Goal: Use online tool/utility: Utilize a website feature to perform a specific function

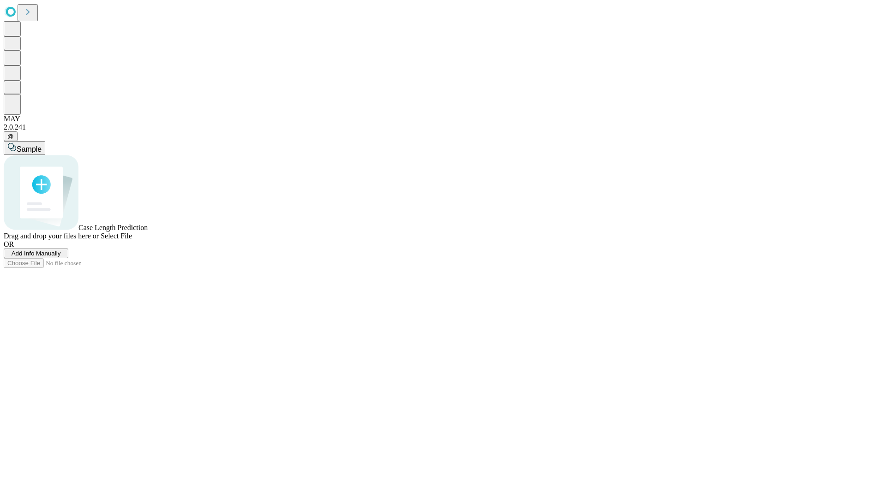
click at [61, 257] on span "Add Info Manually" at bounding box center [36, 253] width 49 height 7
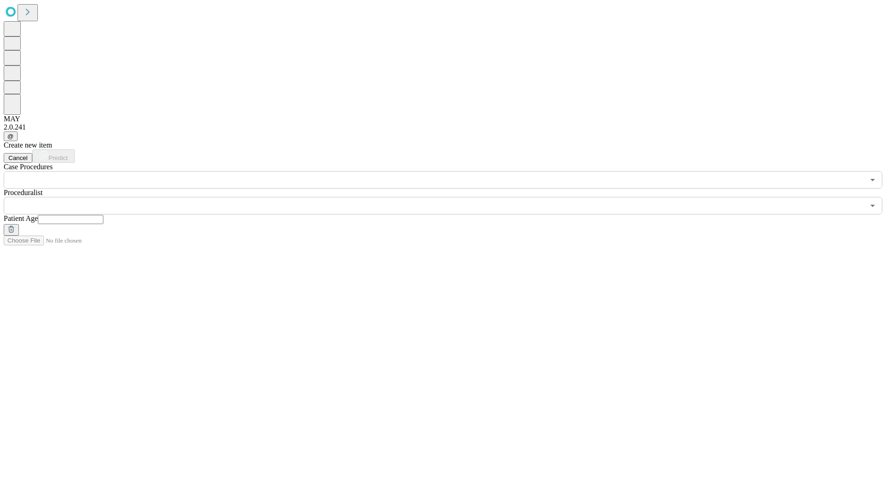
click at [103, 215] on input "text" at bounding box center [71, 219] width 66 height 9
type input "**"
click at [450, 197] on input "text" at bounding box center [434, 206] width 861 height 18
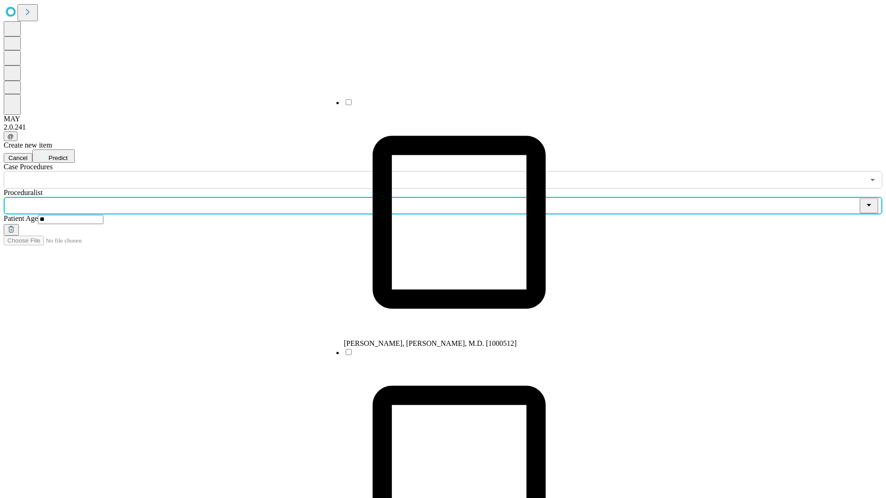
click at [450, 106] on li "[PERSON_NAME], [PERSON_NAME], M.D. [1000512]" at bounding box center [459, 223] width 231 height 250
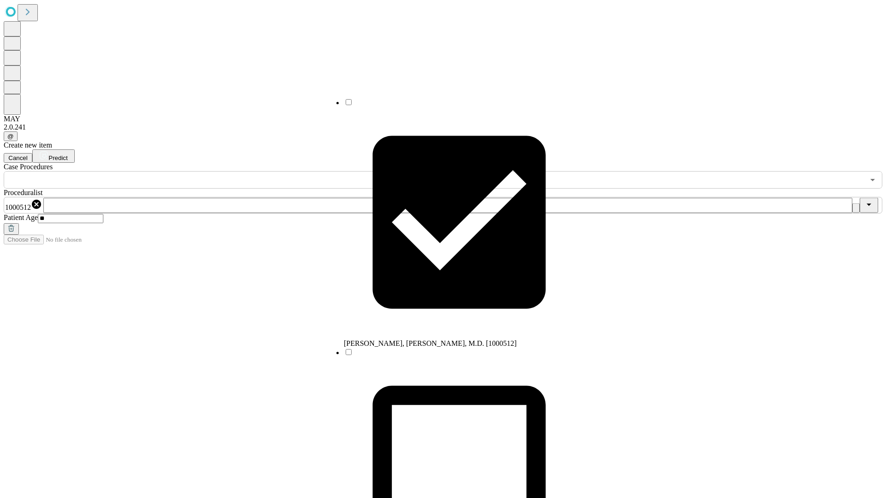
click at [194, 171] on input "text" at bounding box center [434, 180] width 861 height 18
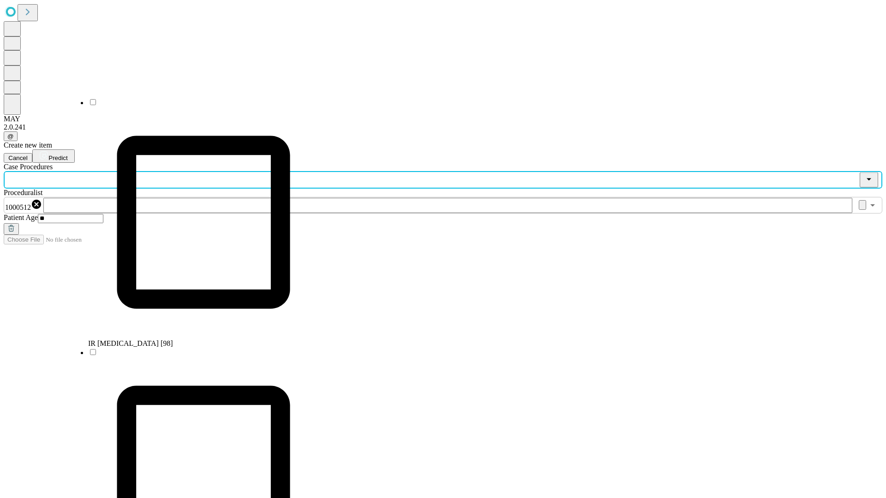
click at [194, 106] on li "IR [MEDICAL_DATA] [98]" at bounding box center [203, 223] width 231 height 250
click at [67, 155] on span "Predict" at bounding box center [57, 158] width 19 height 7
